Goal: Information Seeking & Learning: Learn about a topic

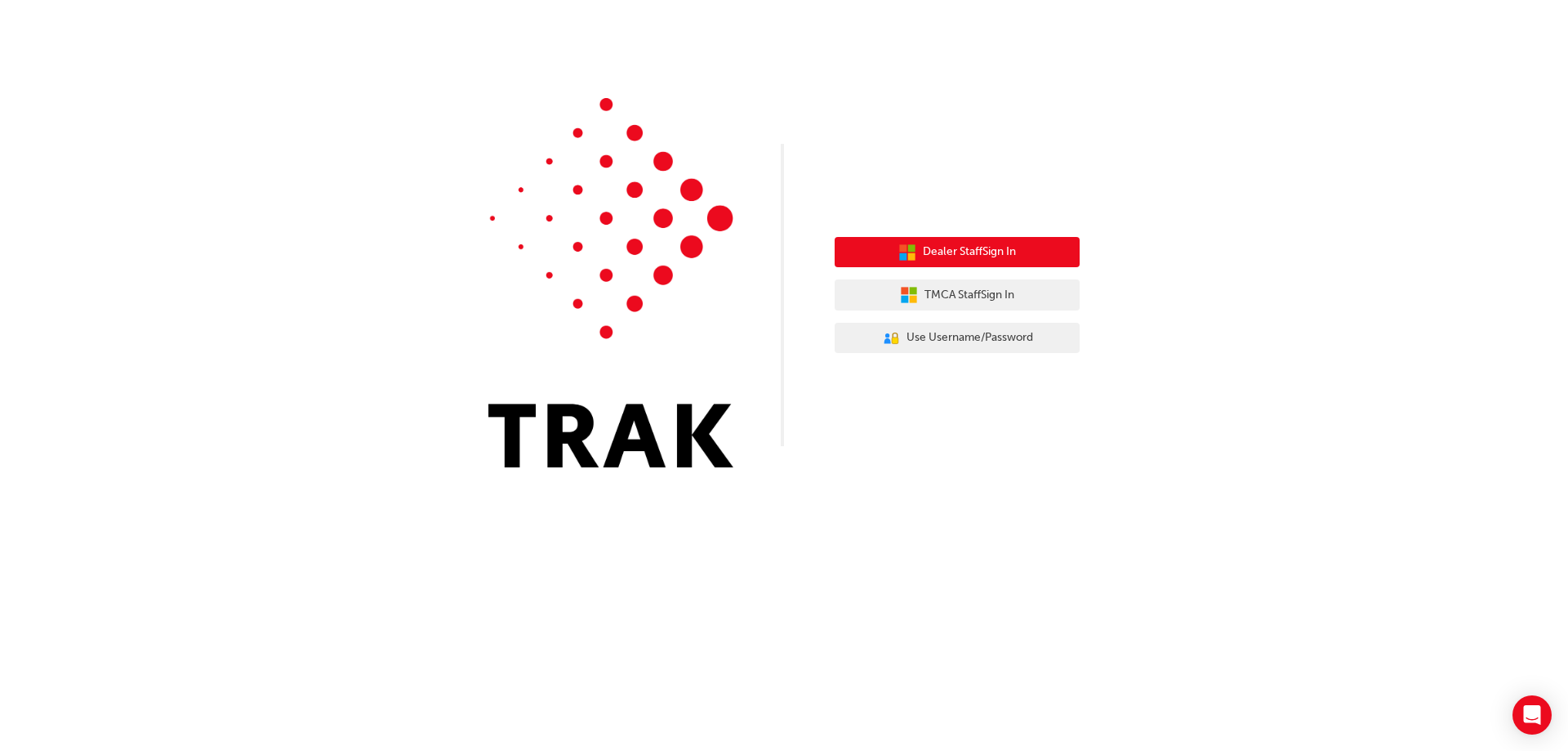
click at [976, 252] on span "Dealer Staff Sign In" at bounding box center [969, 251] width 93 height 19
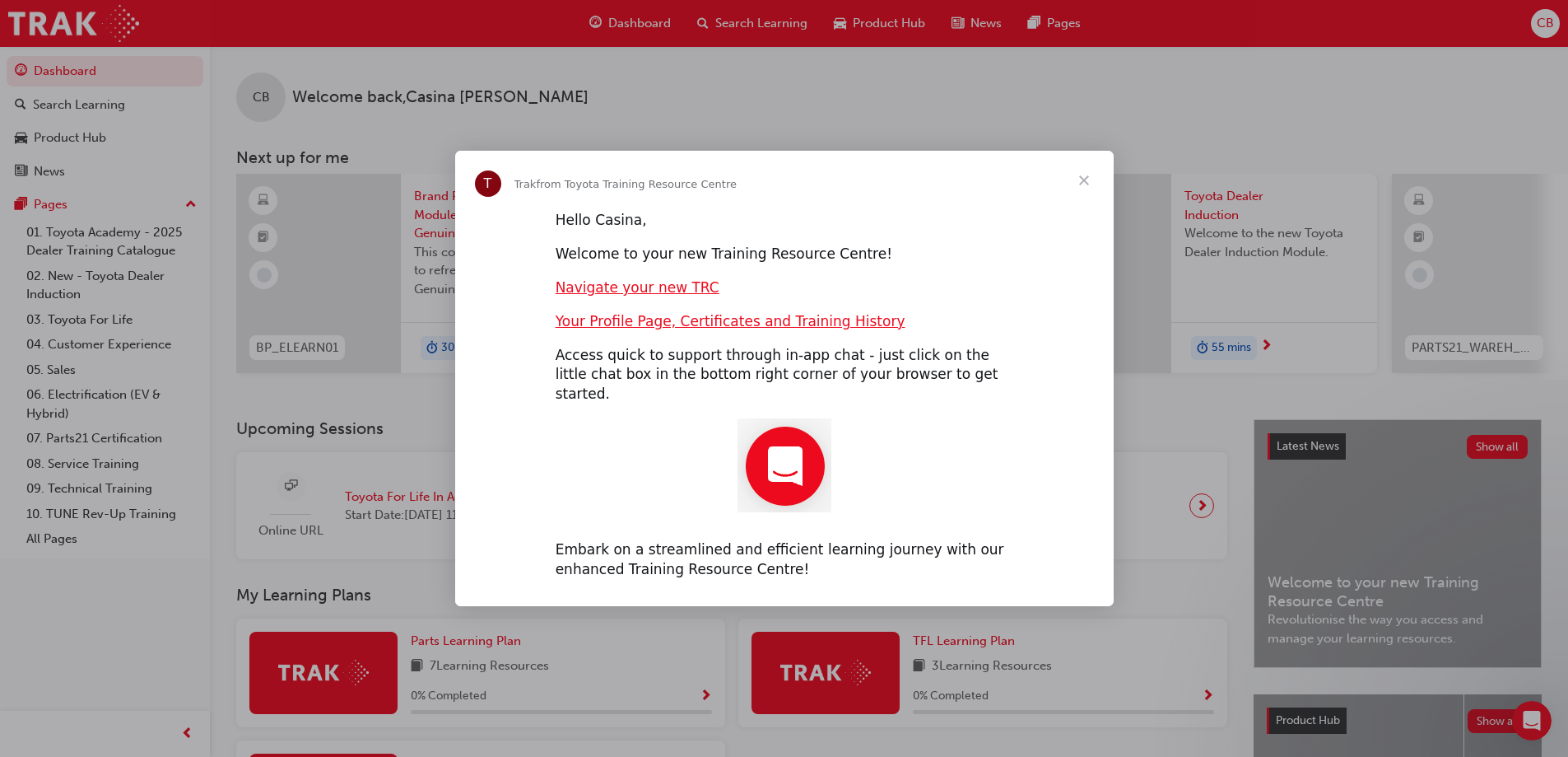
click at [1085, 190] on span "Close" at bounding box center [1084, 180] width 59 height 59
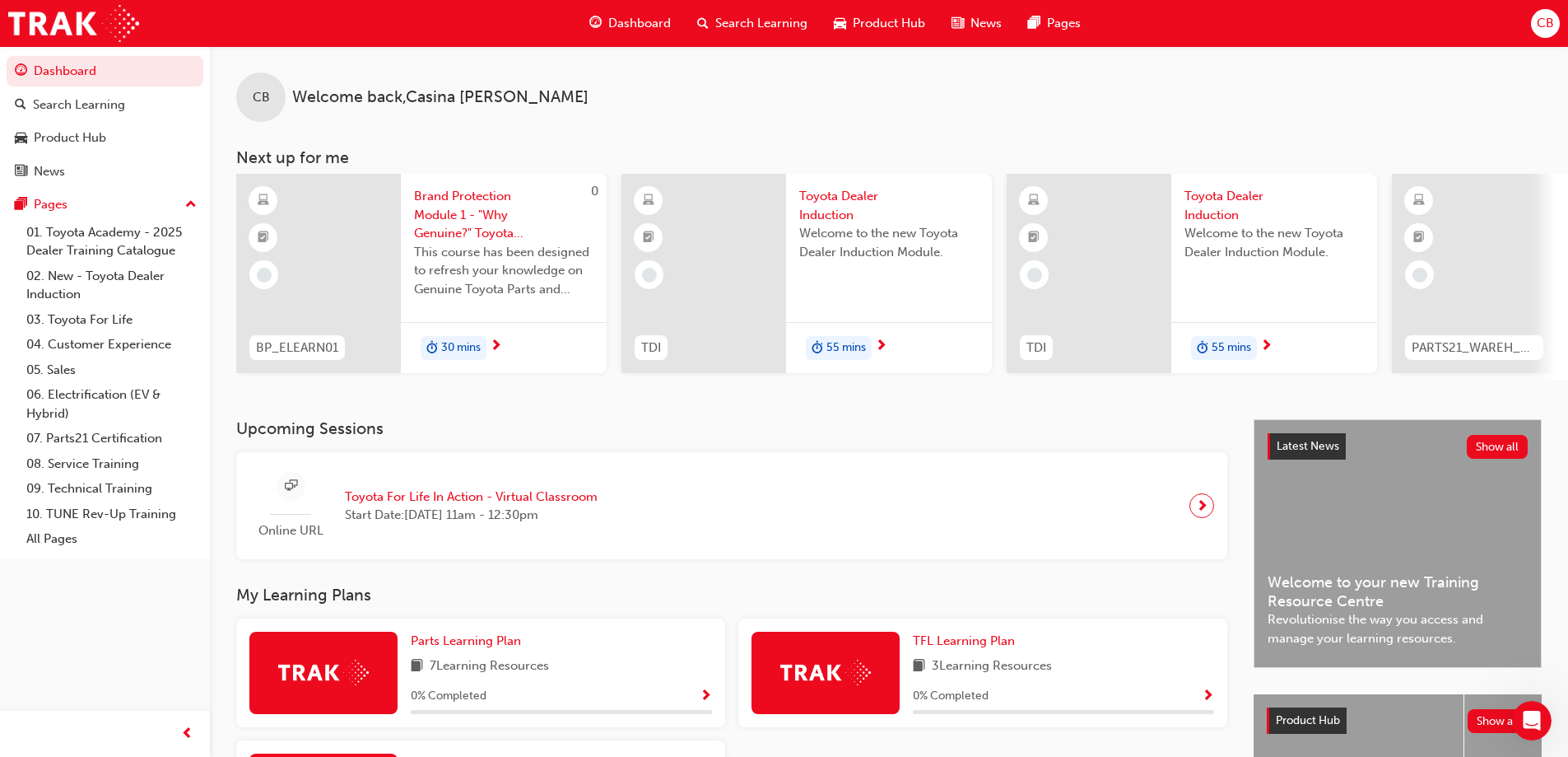
scroll to position [82, 0]
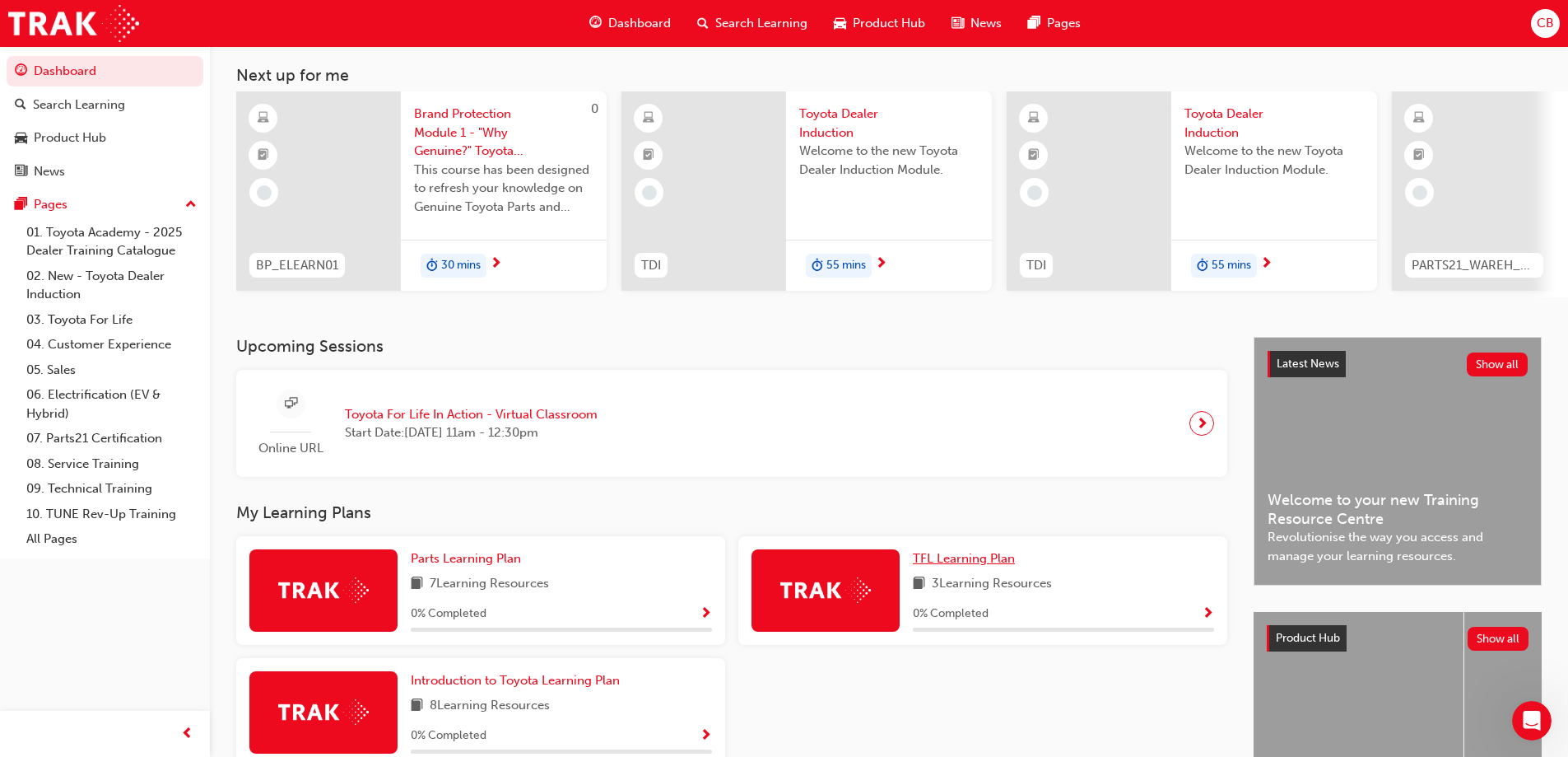
click at [924, 564] on span "TFL Learning Plan" at bounding box center [964, 559] width 102 height 15
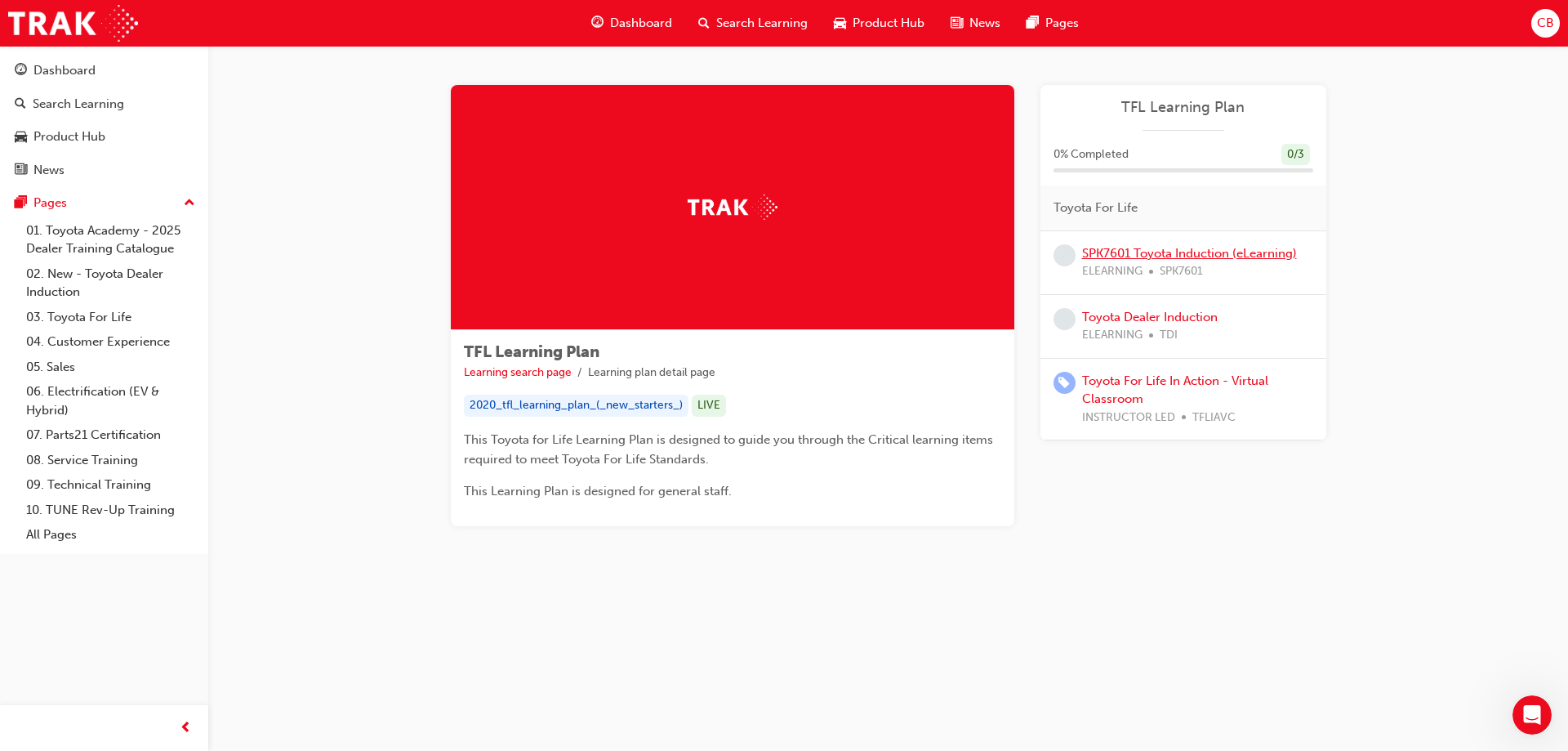
click at [1150, 257] on link "SPK7601 Toyota Induction (eLearning)" at bounding box center [1189, 253] width 215 height 15
click at [1129, 320] on link "Toyota Dealer Induction" at bounding box center [1149, 317] width 135 height 15
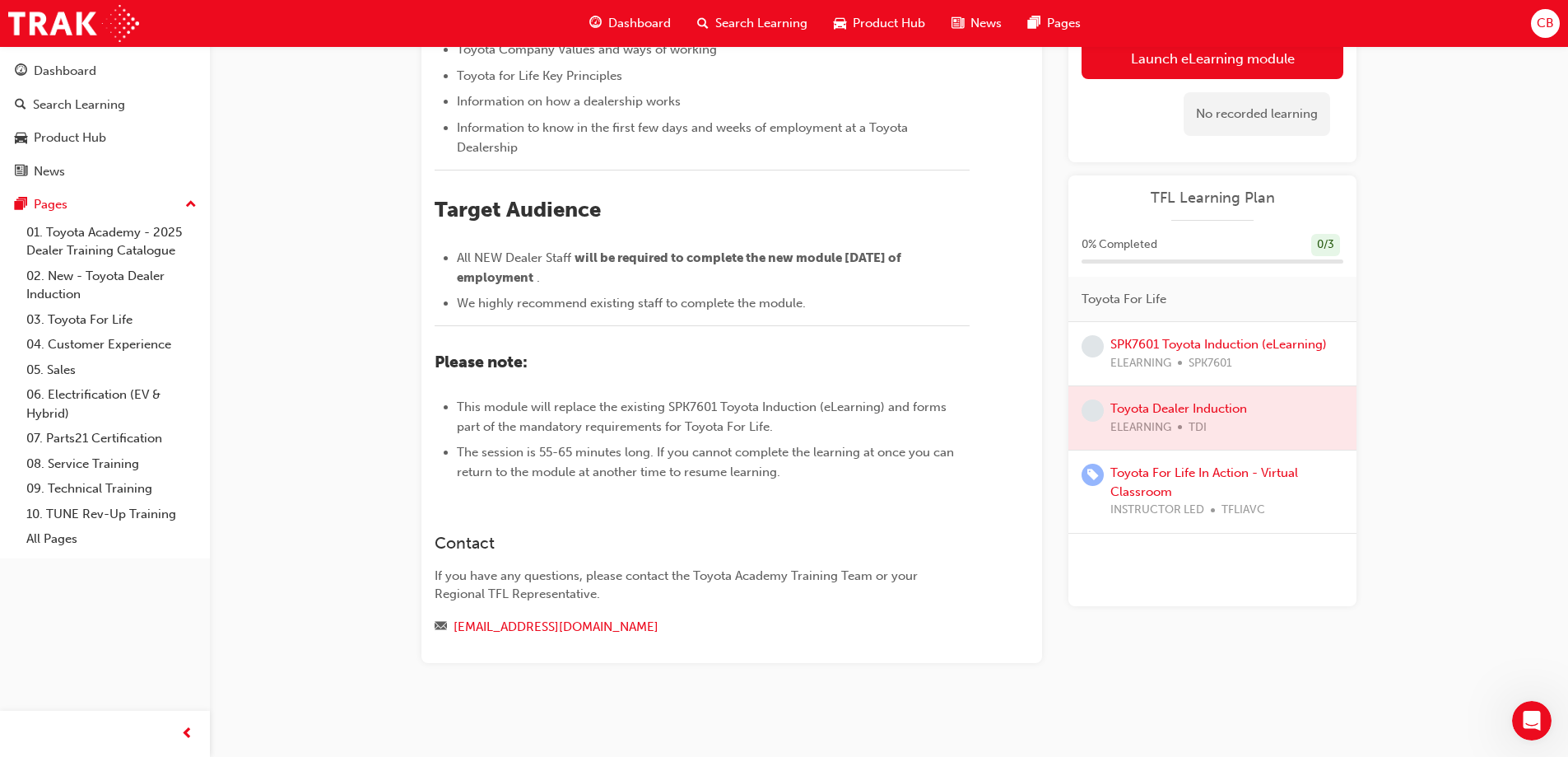
scroll to position [396, 0]
